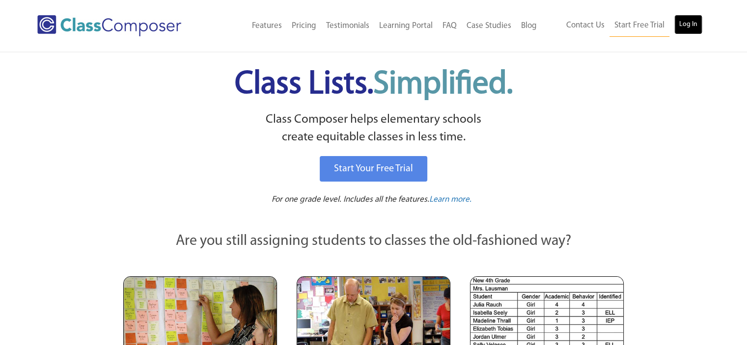
click at [689, 19] on link "Log In" at bounding box center [689, 25] width 28 height 20
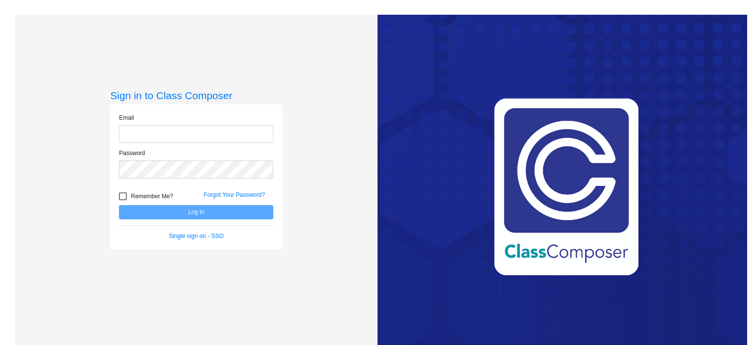
type input "[EMAIL_ADDRESS][DOMAIN_NAME]"
click at [232, 217] on button "Log In" at bounding box center [196, 212] width 154 height 14
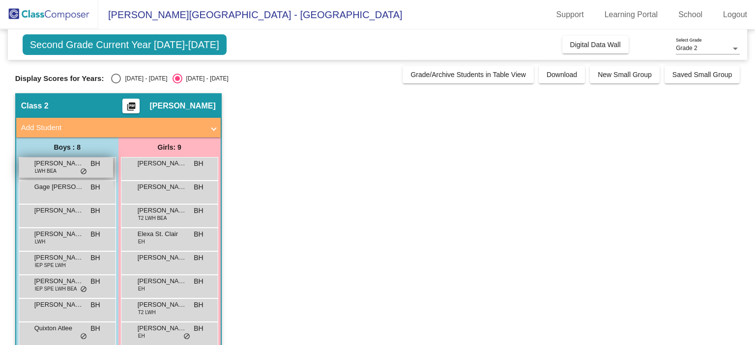
click at [96, 168] on span "BH" at bounding box center [94, 164] width 9 height 10
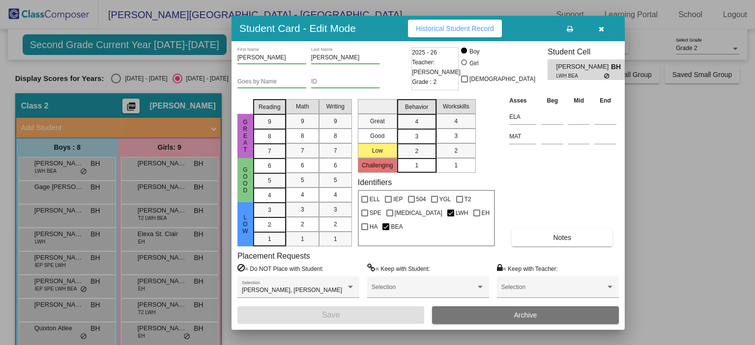
click at [164, 171] on div at bounding box center [377, 172] width 755 height 345
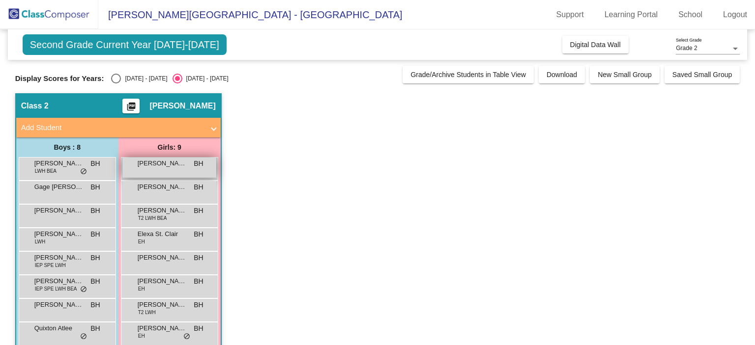
click at [176, 167] on span "Adeline Runyard" at bounding box center [162, 164] width 49 height 10
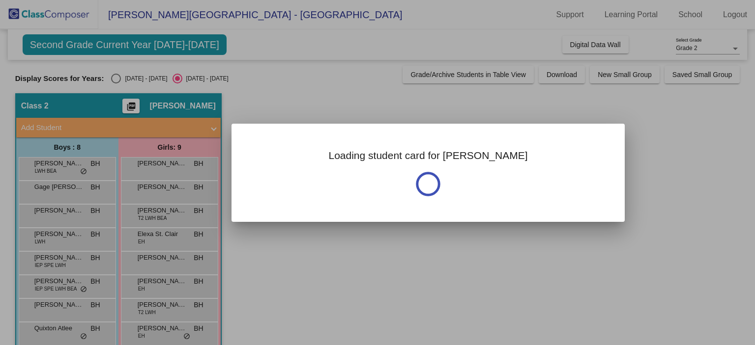
click at [178, 167] on div at bounding box center [377, 172] width 755 height 345
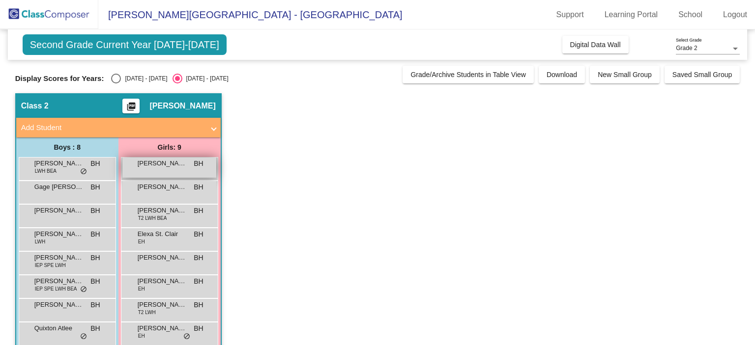
click at [181, 167] on span "Adeline Runyard" at bounding box center [162, 164] width 49 height 10
drag, startPoint x: 180, startPoint y: 181, endPoint x: 174, endPoint y: 182, distance: 6.1
click at [174, 182] on div "Aurora Burt BH lock do_not_disturb_alt" at bounding box center [169, 191] width 94 height 20
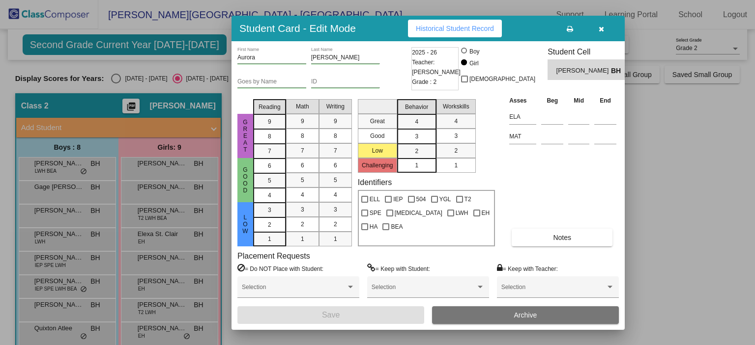
drag, startPoint x: 174, startPoint y: 182, endPoint x: 200, endPoint y: 156, distance: 36.5
click at [191, 162] on div at bounding box center [377, 172] width 755 height 345
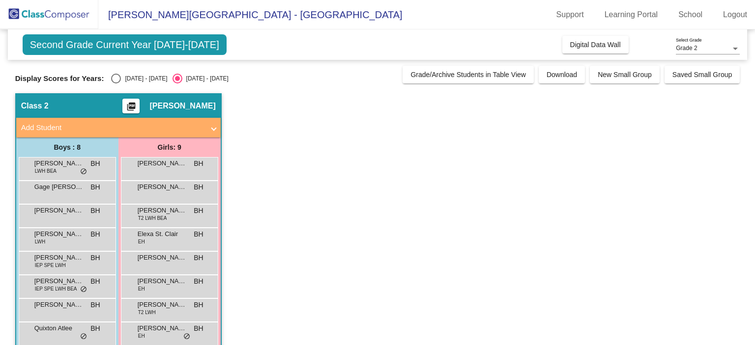
drag, startPoint x: 202, startPoint y: 154, endPoint x: 165, endPoint y: 178, distance: 44.6
click at [0, 0] on div "Girls: 9 Adeline Runyard BH lock do_not_disturb_alt Aurora Burt BH lock do_not_…" at bounding box center [0, 0] width 0 height 0
click at [164, 178] on div "Adeline Runyard BH lock do_not_disturb_alt" at bounding box center [169, 169] width 97 height 24
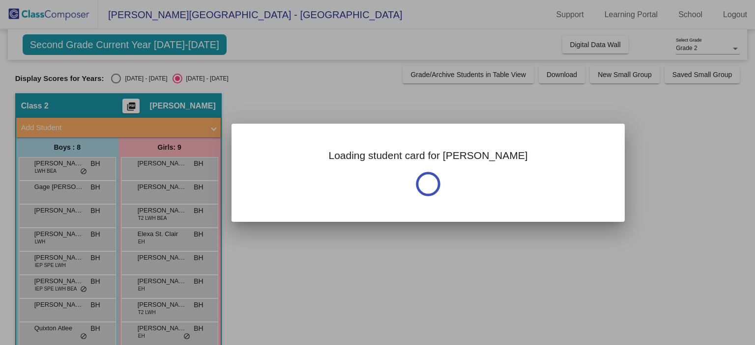
click at [164, 178] on div at bounding box center [377, 172] width 755 height 345
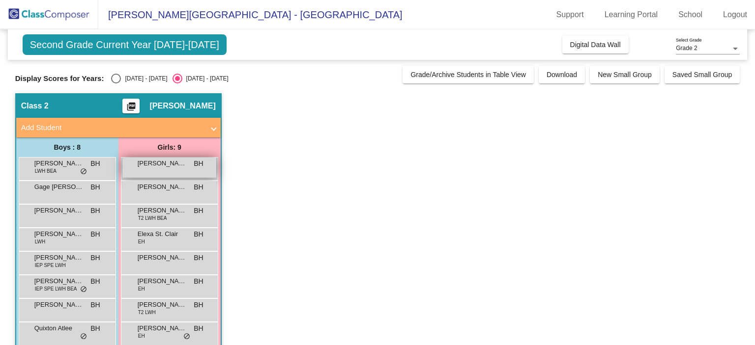
click at [179, 168] on div "Adeline Runyard BH lock do_not_disturb_alt" at bounding box center [169, 168] width 94 height 20
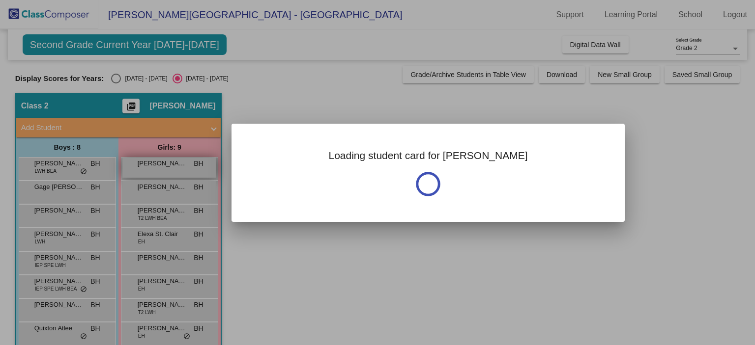
click at [179, 168] on div at bounding box center [377, 172] width 755 height 345
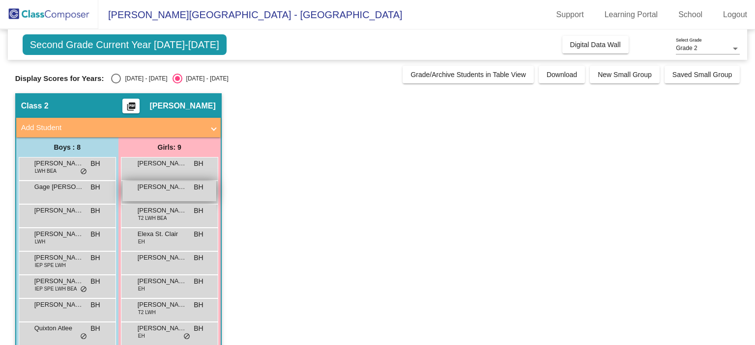
click at [175, 187] on span "Aurora Burt" at bounding box center [162, 187] width 49 height 10
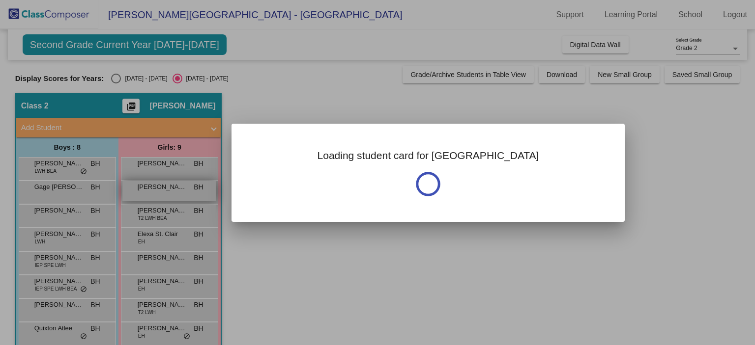
click at [175, 187] on div at bounding box center [377, 172] width 755 height 345
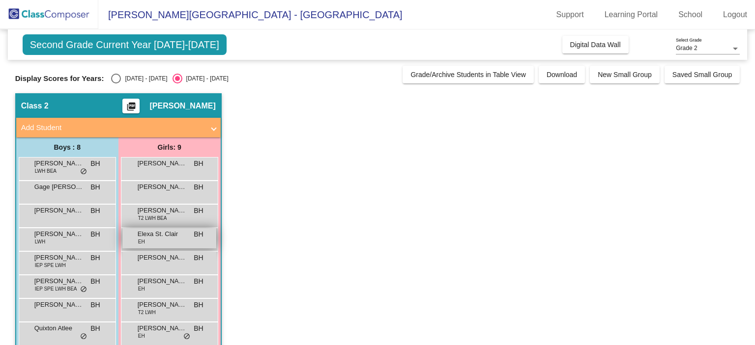
scroll to position [39, 0]
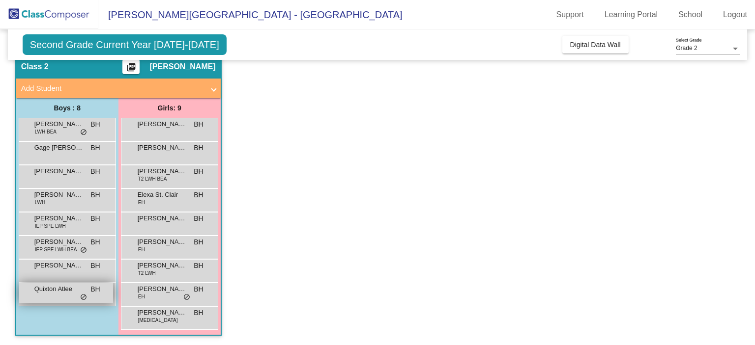
click at [74, 292] on span "Quixton Atlee" at bounding box center [58, 289] width 49 height 10
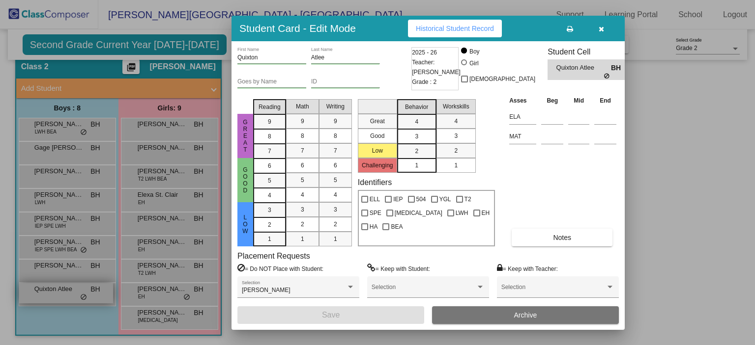
click at [198, 228] on div at bounding box center [377, 172] width 755 height 345
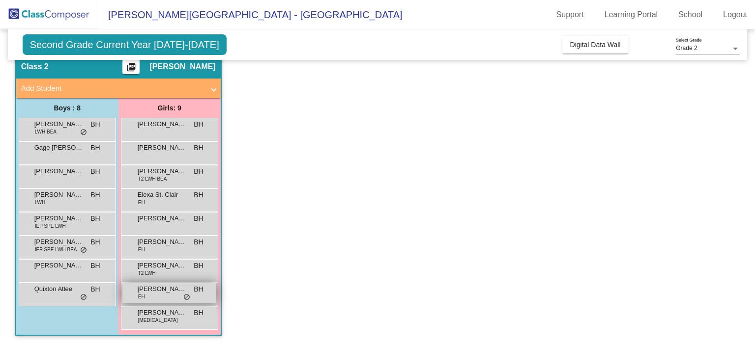
click at [179, 294] on div "Marlee Cook EH BH lock do_not_disturb_alt" at bounding box center [169, 293] width 94 height 20
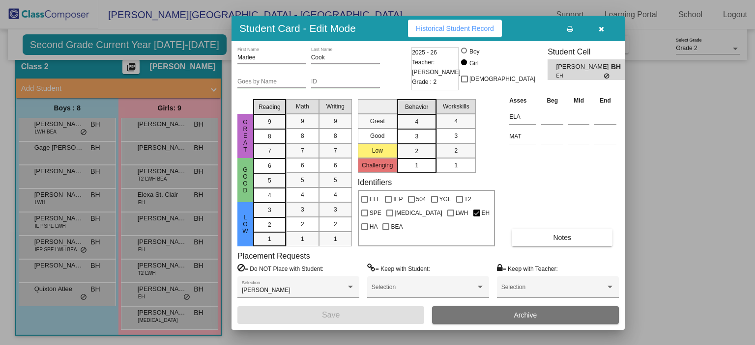
click at [163, 198] on div at bounding box center [377, 172] width 755 height 345
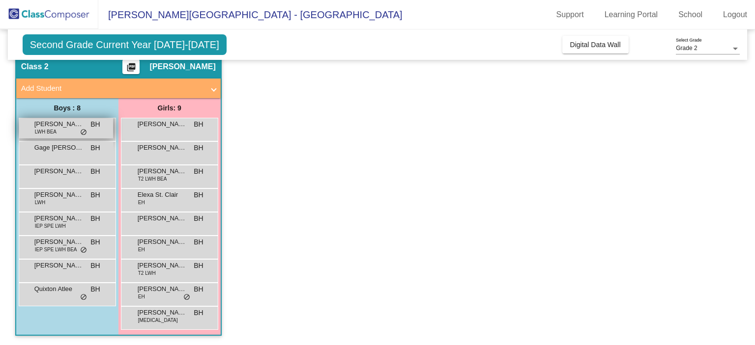
click at [82, 131] on span "do_not_disturb_alt" at bounding box center [83, 133] width 7 height 8
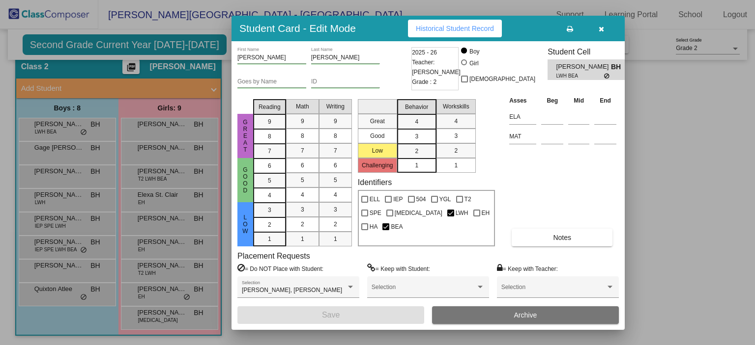
click at [68, 265] on div at bounding box center [377, 172] width 755 height 345
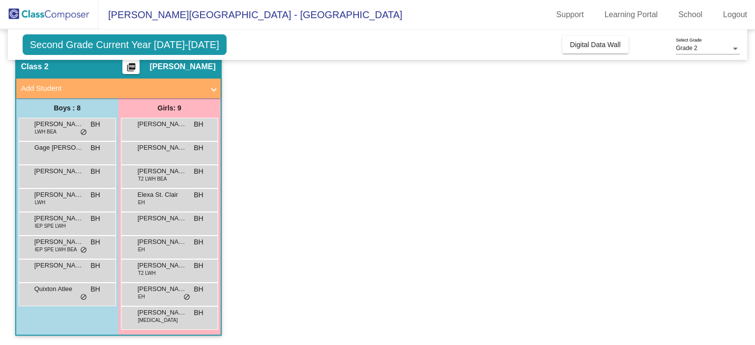
click at [68, 265] on span "Mason Reiniche" at bounding box center [58, 266] width 49 height 10
